Goal: Navigation & Orientation: Find specific page/section

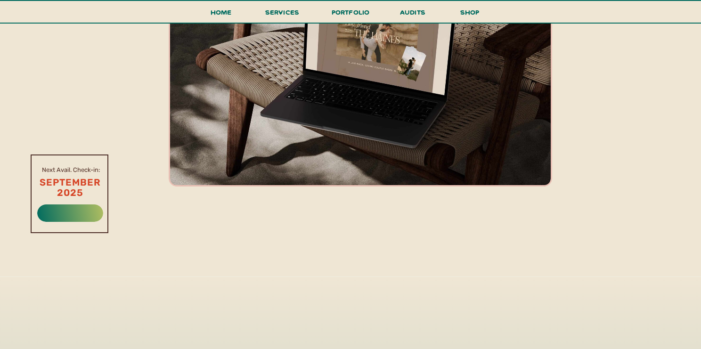
scroll to position [256, 0]
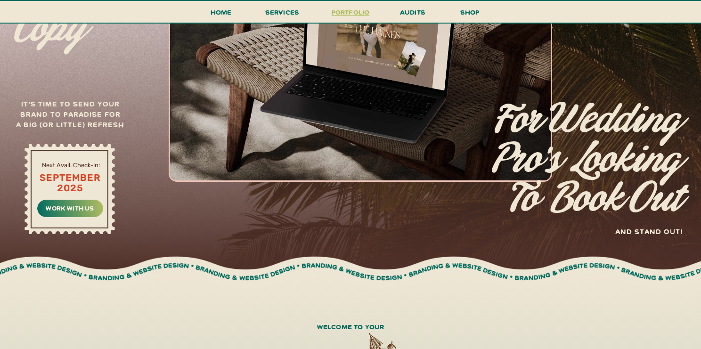
click at [340, 14] on h3 "portfolio" at bounding box center [350, 14] width 44 height 17
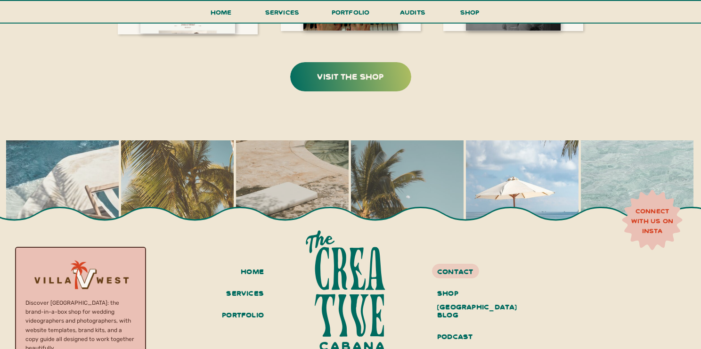
scroll to position [2058, 0]
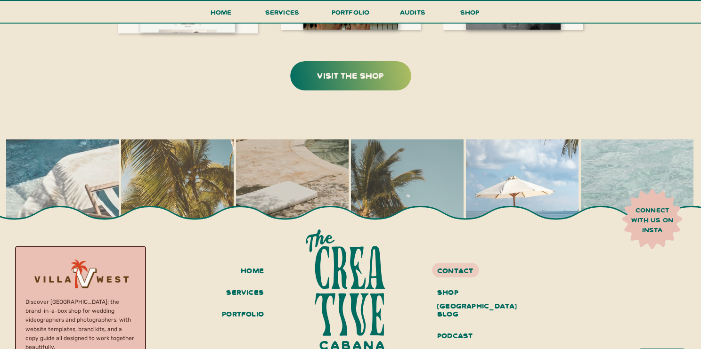
click at [648, 226] on h3 "connect with us on insta" at bounding box center [652, 219] width 52 height 29
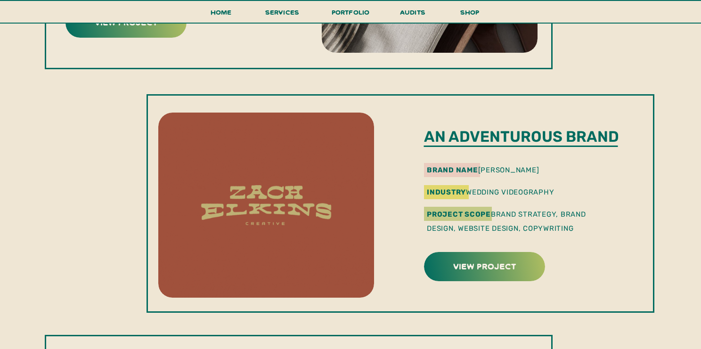
scroll to position [961, 0]
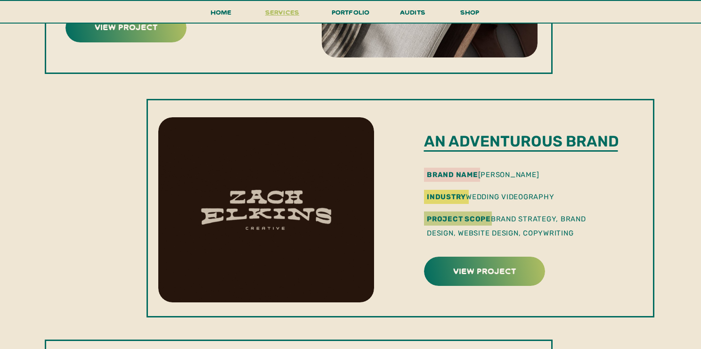
click at [282, 15] on span "services" at bounding box center [282, 12] width 34 height 9
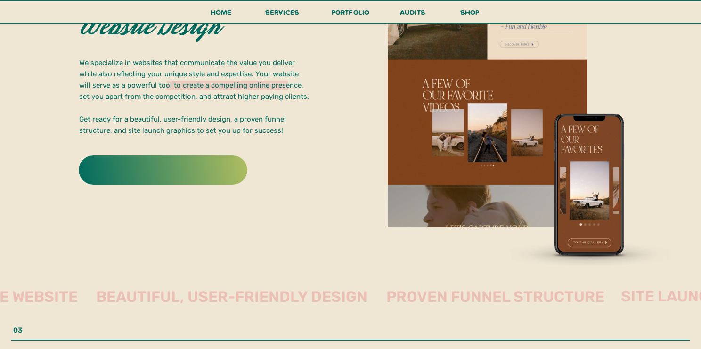
scroll to position [1822, 0]
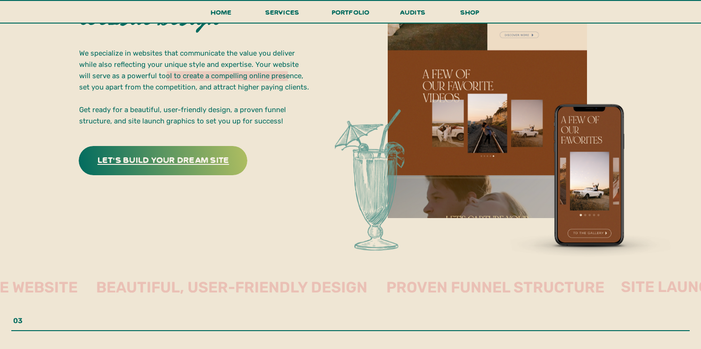
click at [182, 155] on h3 "let's build your dream site" at bounding box center [162, 159] width 147 height 15
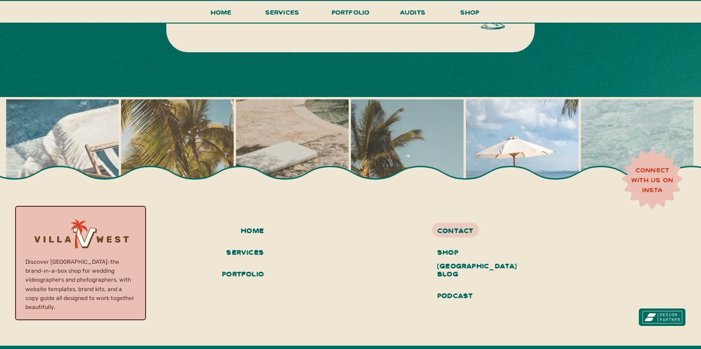
scroll to position [669, 0]
